Goal: Task Accomplishment & Management: Manage account settings

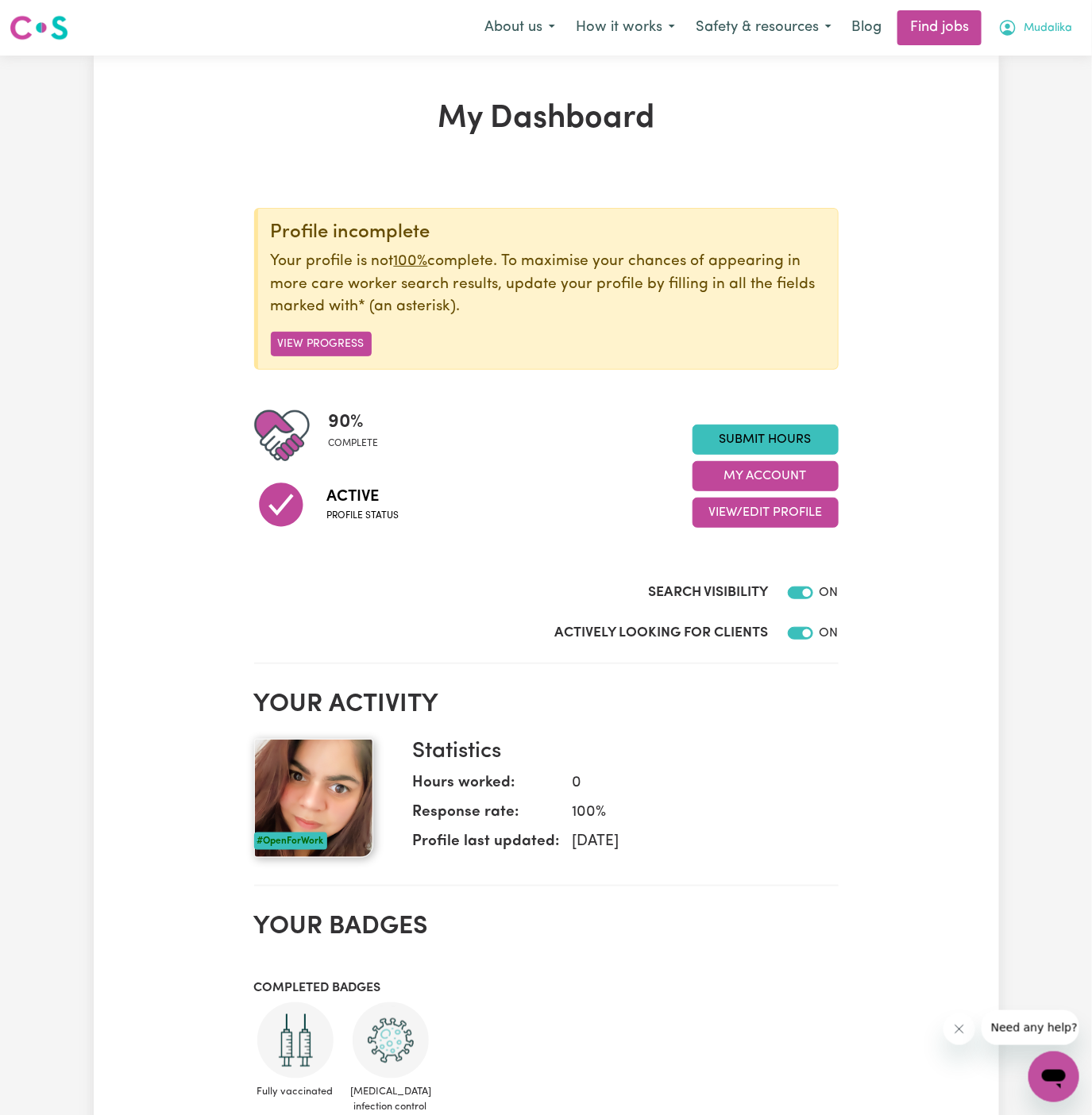
click at [1044, 20] on span "Mudalika" at bounding box center [1047, 28] width 48 height 18
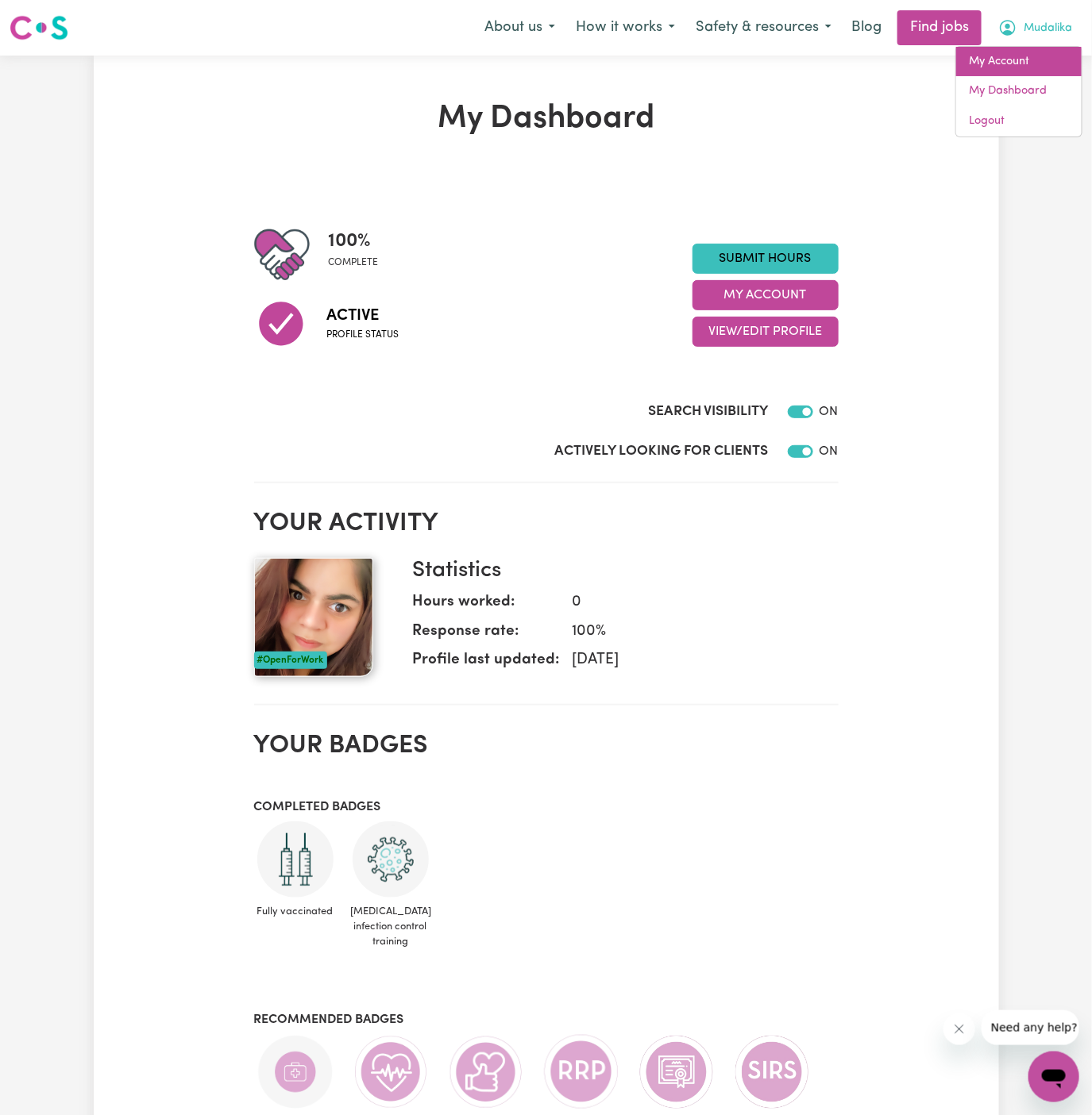
click at [1041, 52] on link "My Account" at bounding box center [1018, 61] width 126 height 30
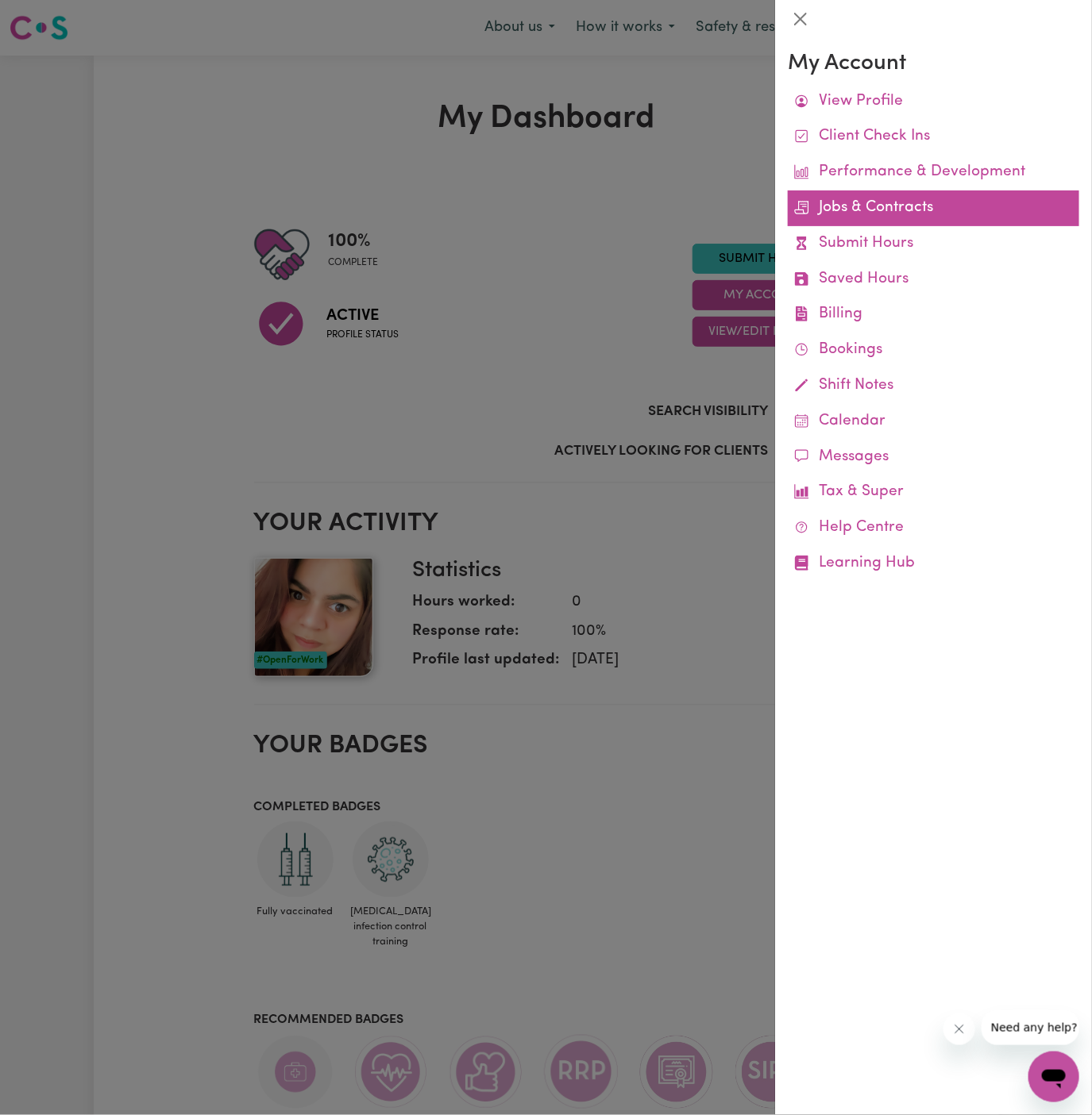
click at [914, 201] on link "Jobs & Contracts" at bounding box center [933, 209] width 292 height 35
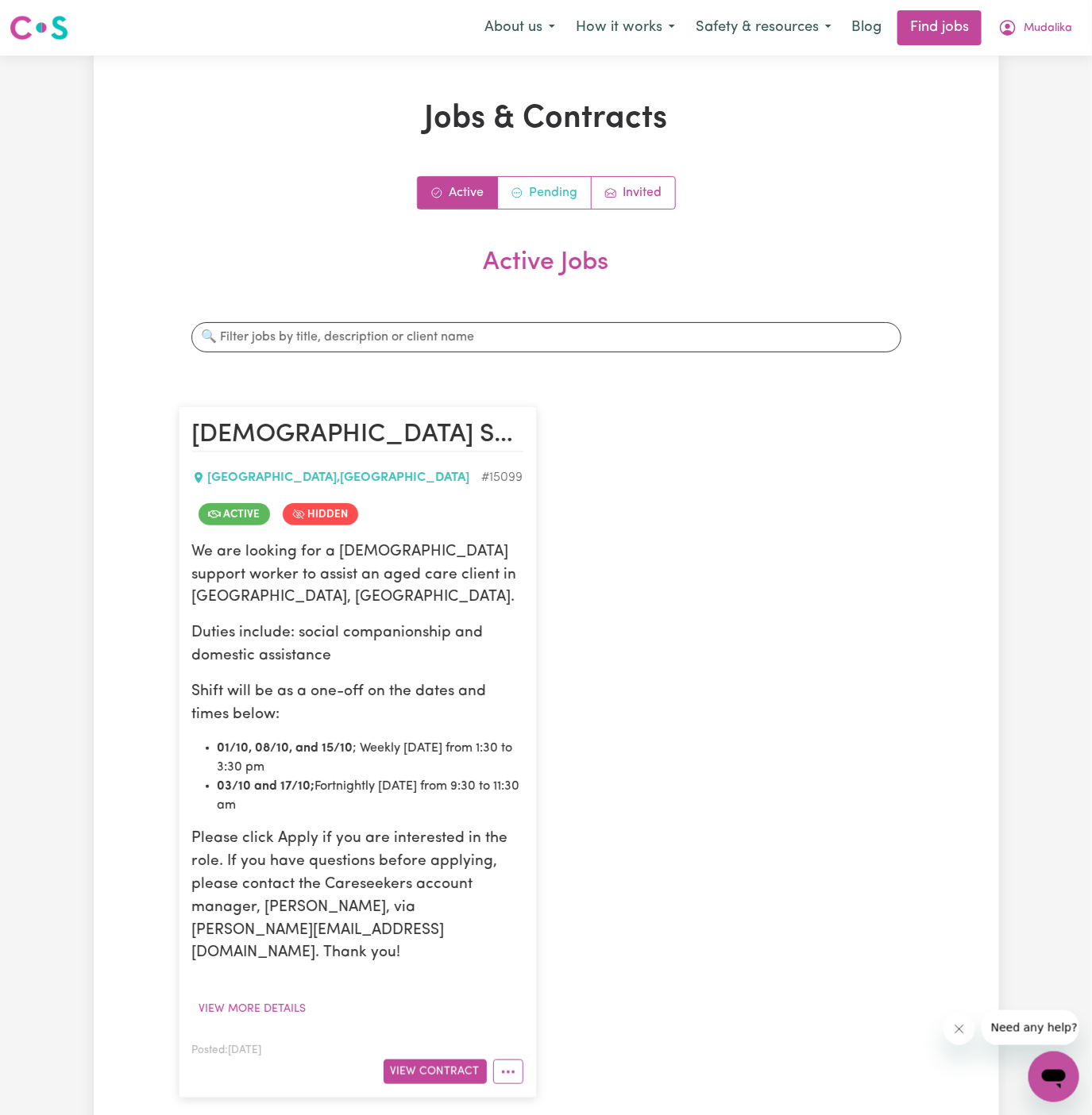
click at [558, 185] on link "Pending" at bounding box center [544, 193] width 94 height 32
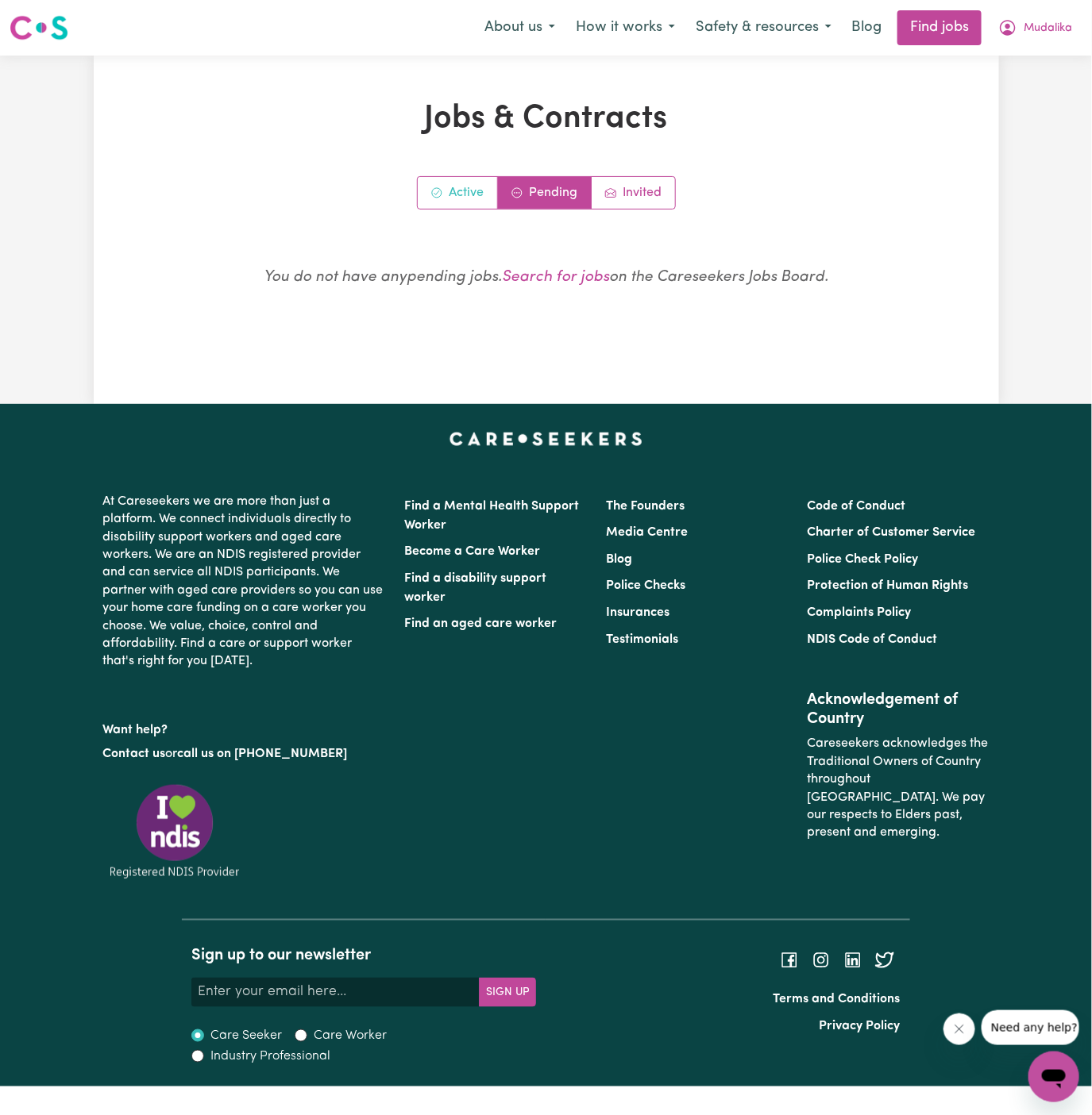
click at [457, 187] on link "Active" at bounding box center [457, 193] width 80 height 32
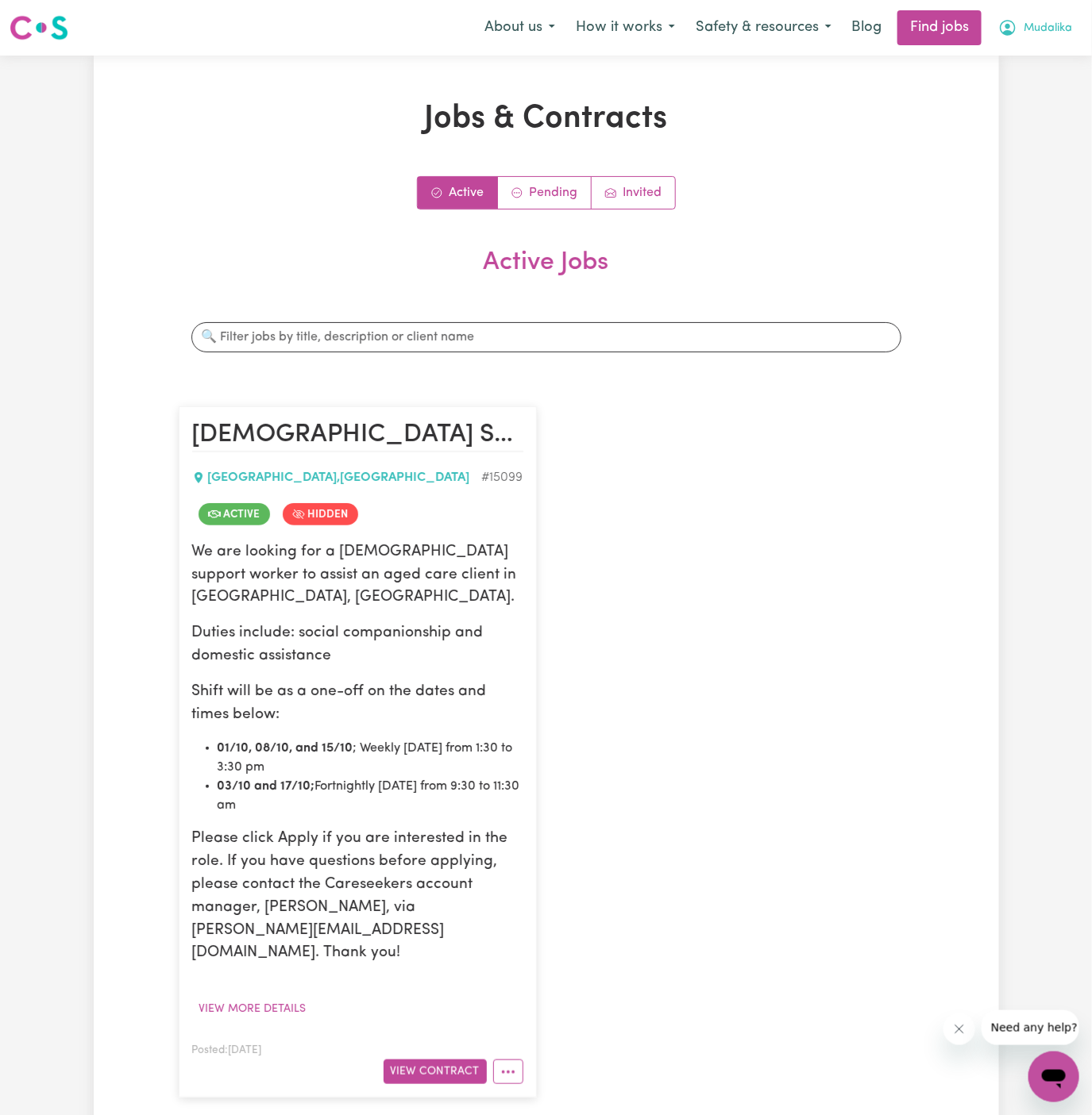
click at [1049, 20] on span "Mudalika" at bounding box center [1047, 28] width 48 height 18
click at [1002, 116] on link "Logout" at bounding box center [1018, 121] width 126 height 30
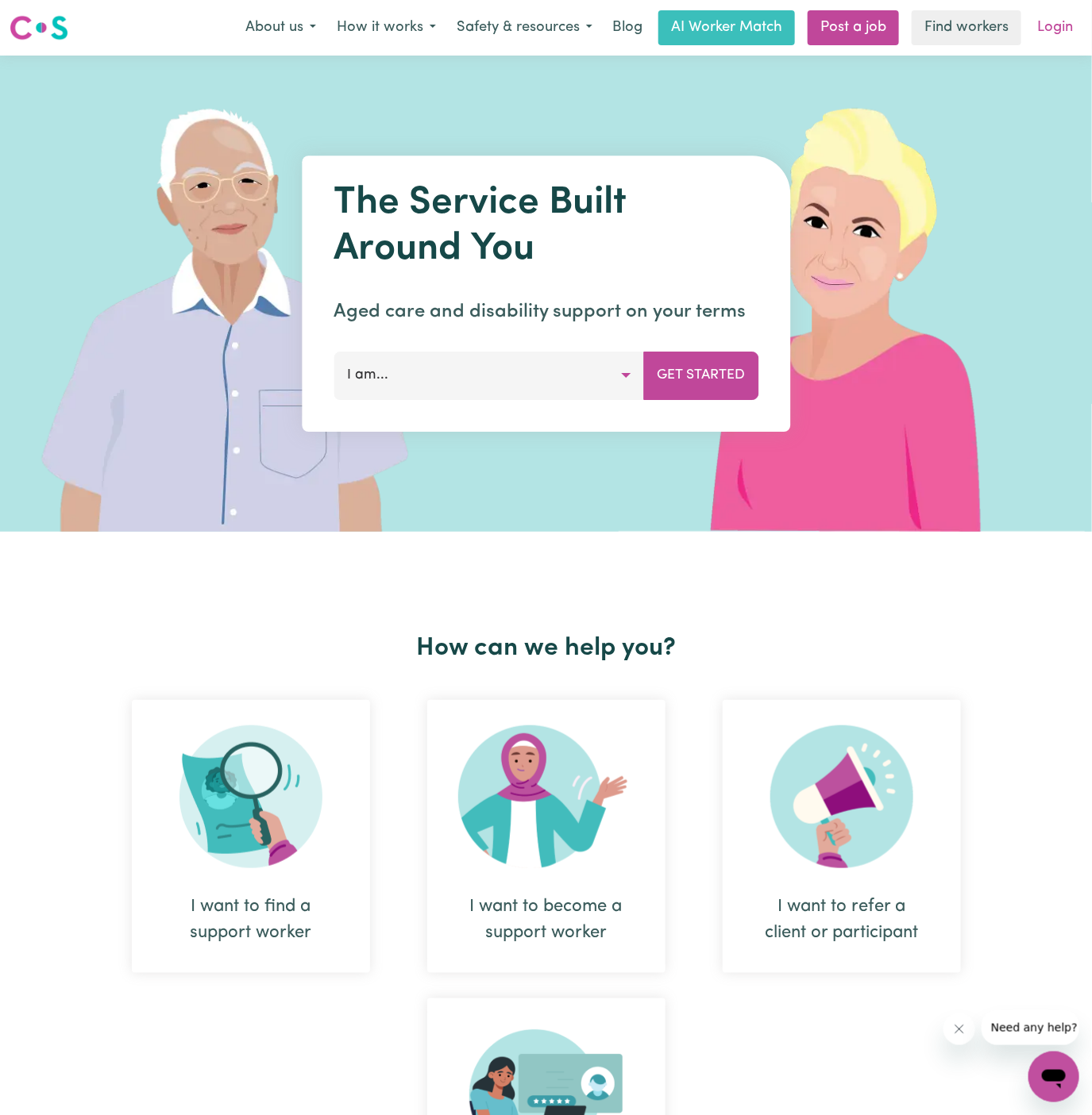
click at [1058, 25] on link "Login" at bounding box center [1055, 27] width 55 height 34
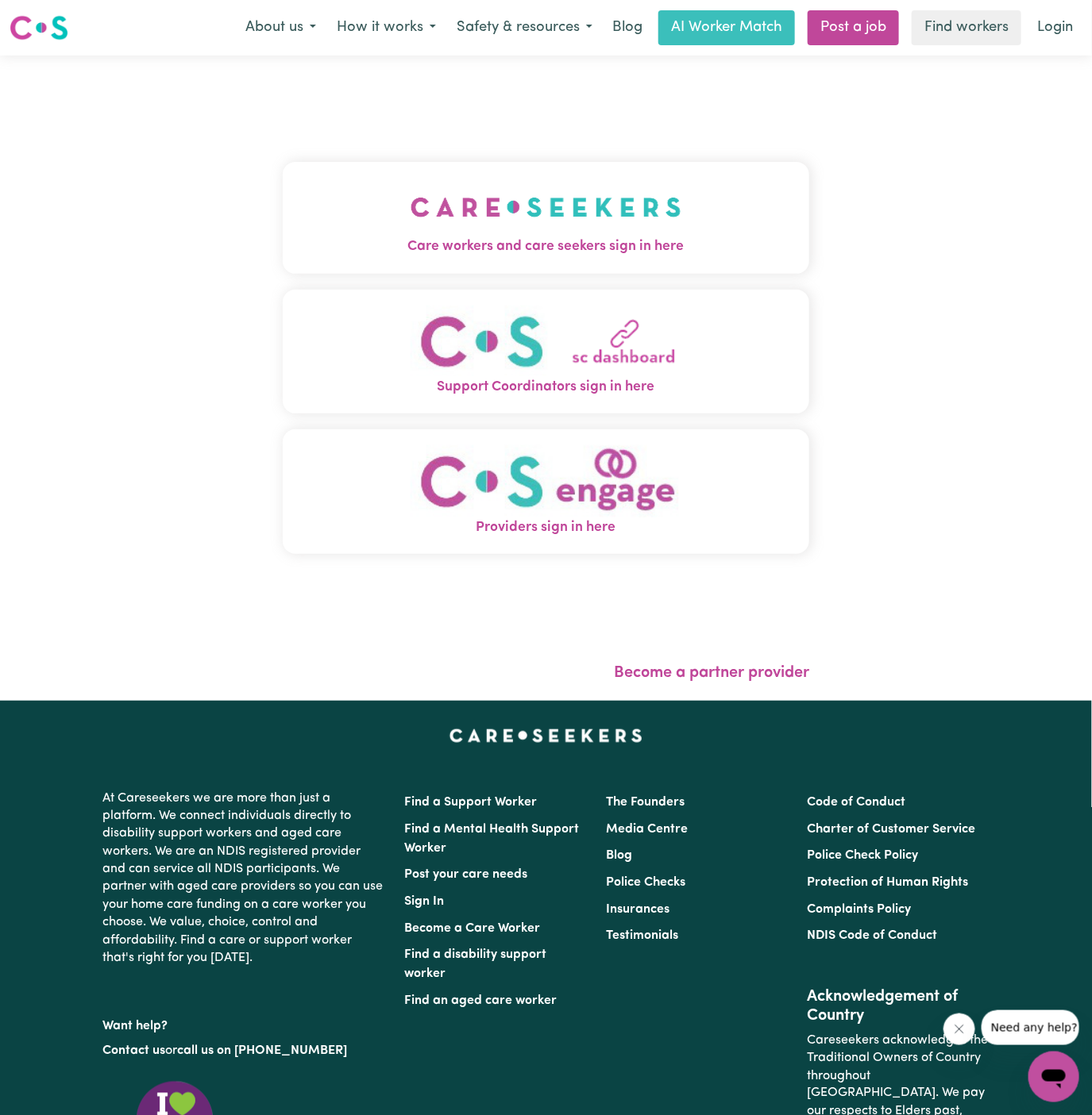
click at [498, 184] on img "Care workers and care seekers sign in here" at bounding box center [546, 207] width 271 height 59
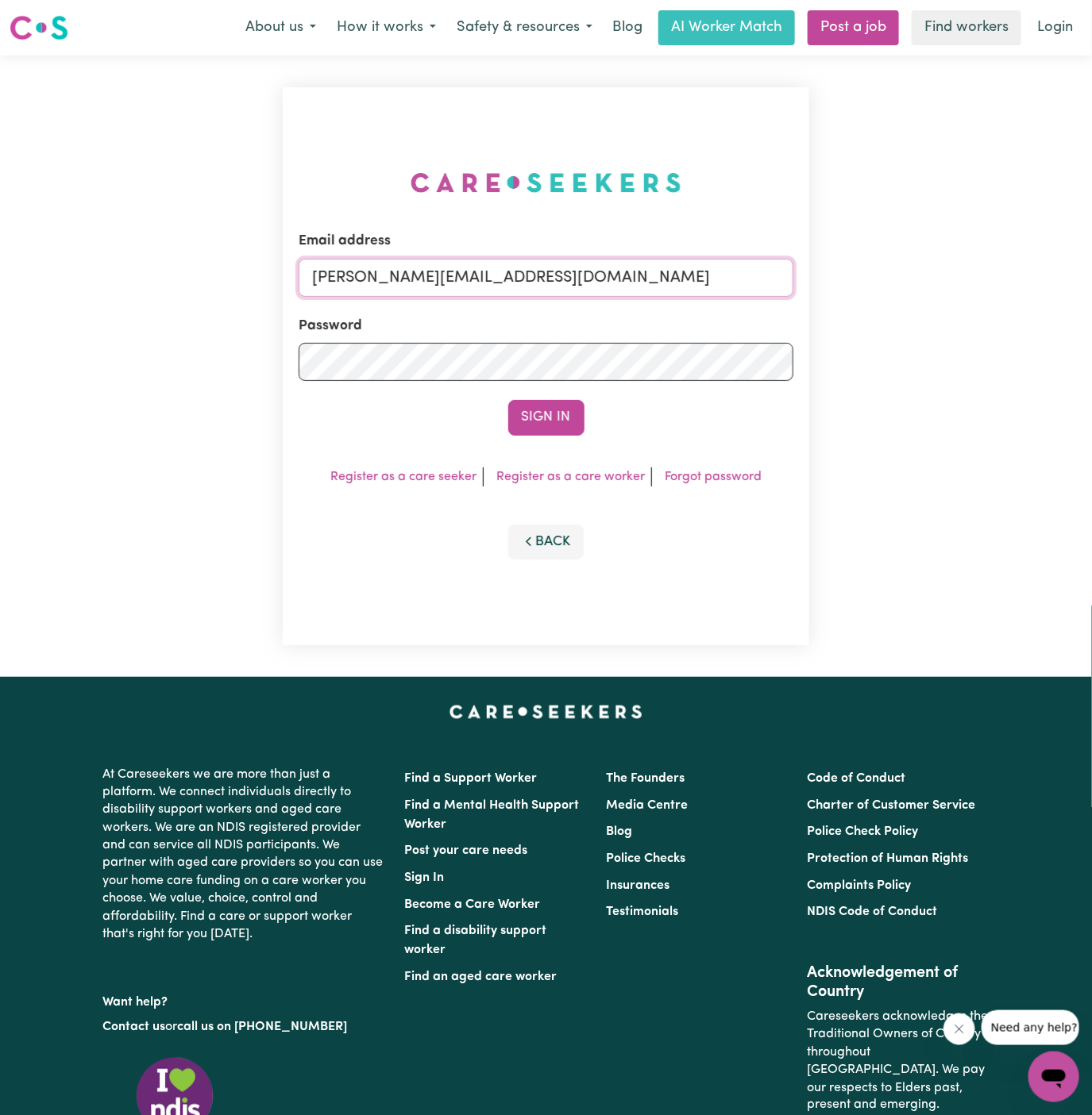
click at [577, 265] on input "[PERSON_NAME][EMAIL_ADDRESS][DOMAIN_NAME]" at bounding box center [546, 278] width 496 height 38
drag, startPoint x: 396, startPoint y: 279, endPoint x: 980, endPoint y: 282, distance: 584.0
click at [980, 282] on div "Email address [EMAIL_ADDRESS][DOMAIN_NAME] Password Sign In Register as a care …" at bounding box center [546, 366] width 1092 height 621
type input "[EMAIL_ADDRESS][DOMAIN_NAME]"
click at [550, 411] on button "Sign In" at bounding box center [546, 416] width 76 height 34
